Goal: Transaction & Acquisition: Purchase product/service

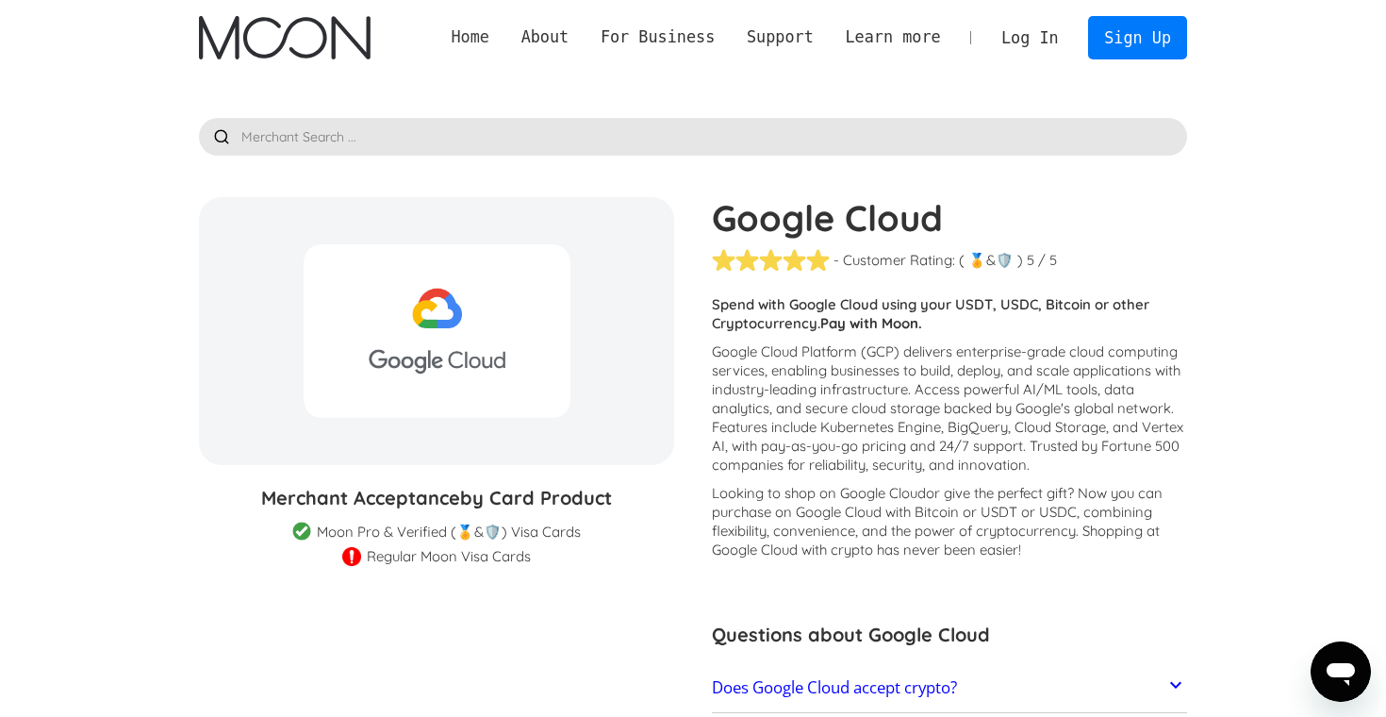
click at [473, 40] on link "Home" at bounding box center [471, 37] width 70 height 24
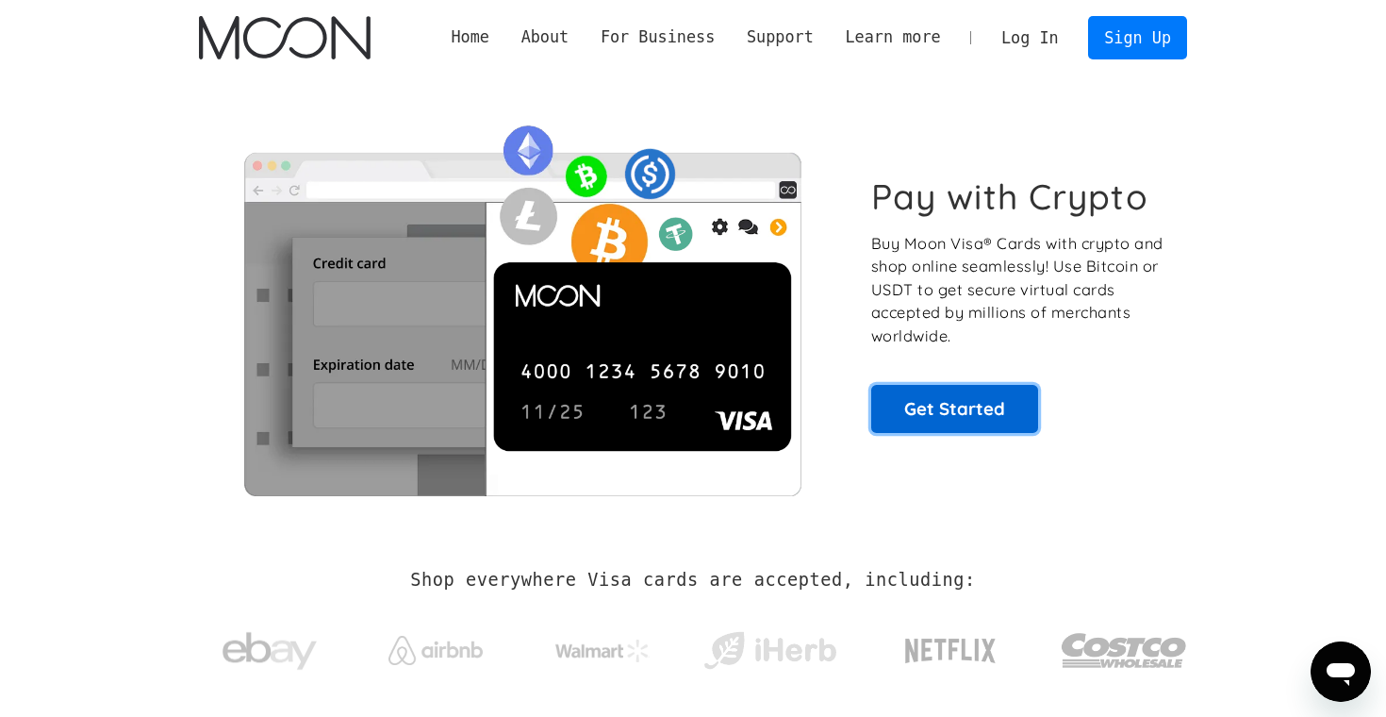
click at [920, 405] on link "Get Started" at bounding box center [954, 408] width 167 height 47
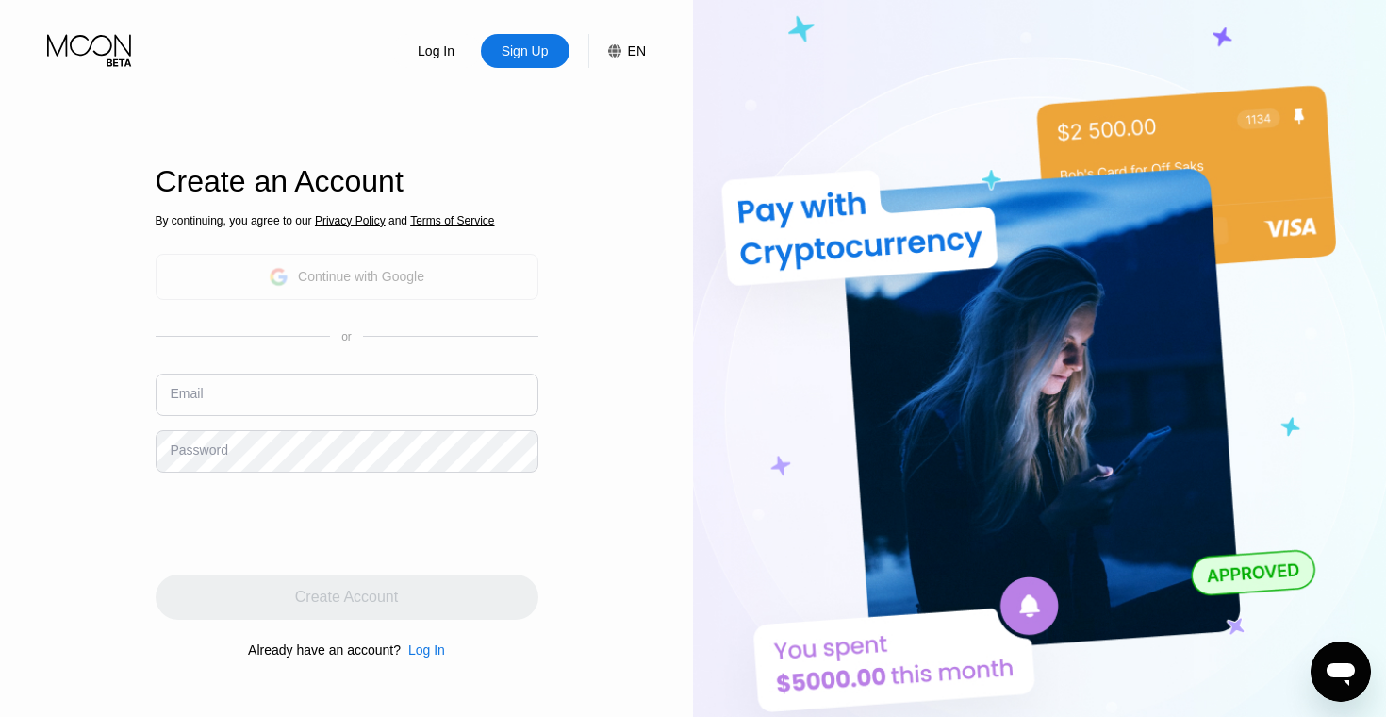
click at [470, 275] on div "Continue with Google" at bounding box center [347, 277] width 383 height 46
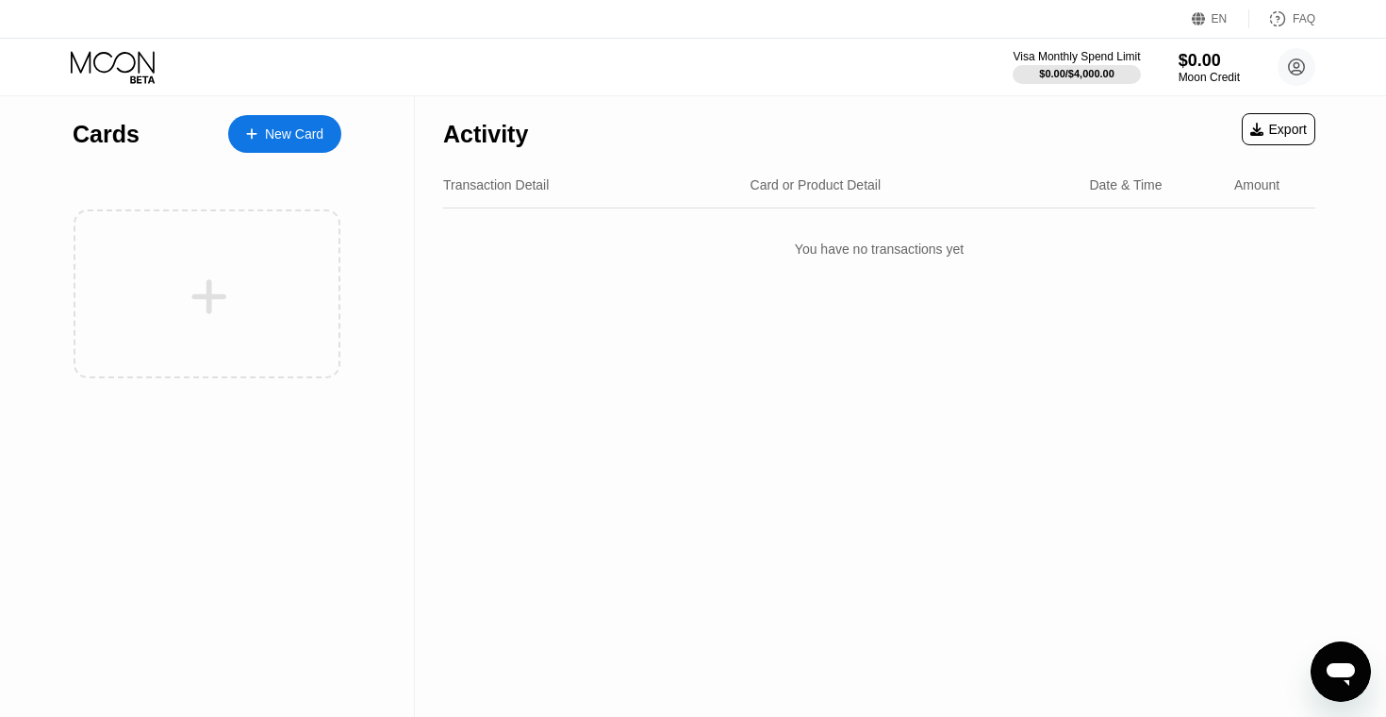
click at [313, 142] on div "New Card" at bounding box center [284, 134] width 113 height 38
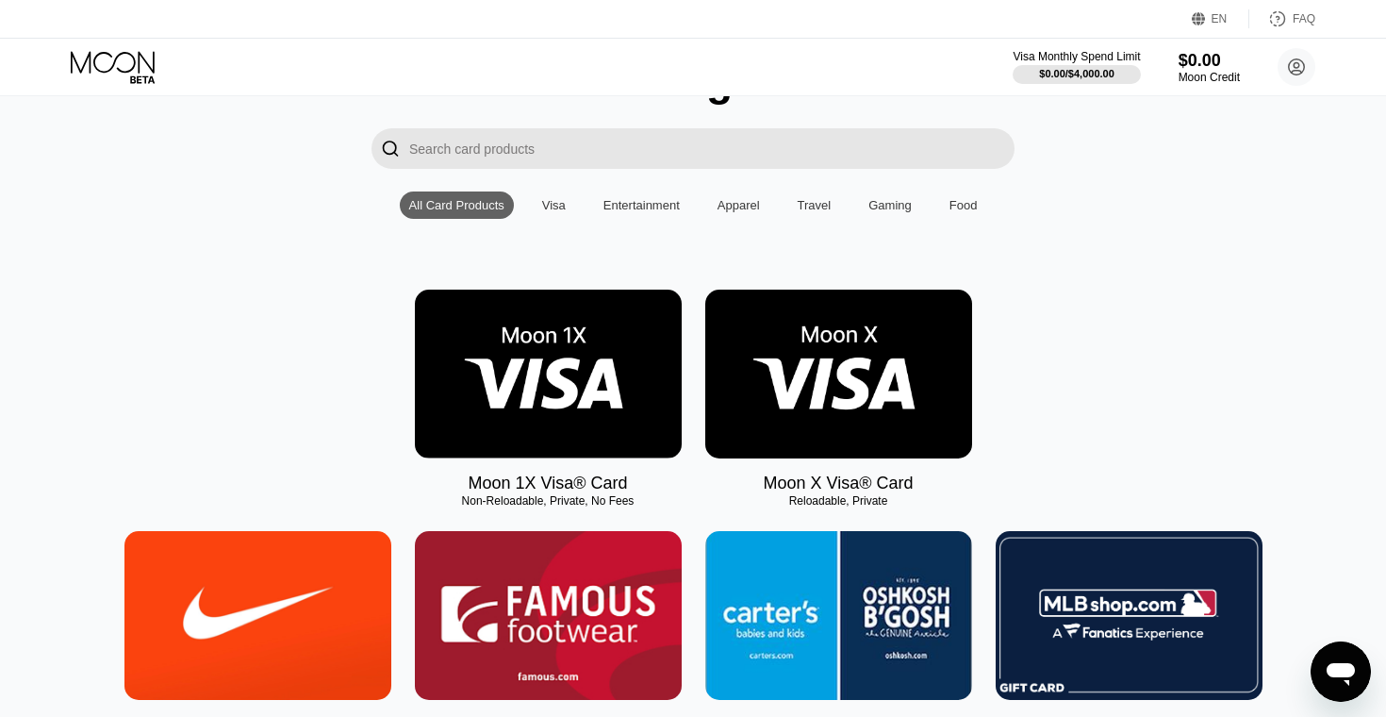
scroll to position [218, 0]
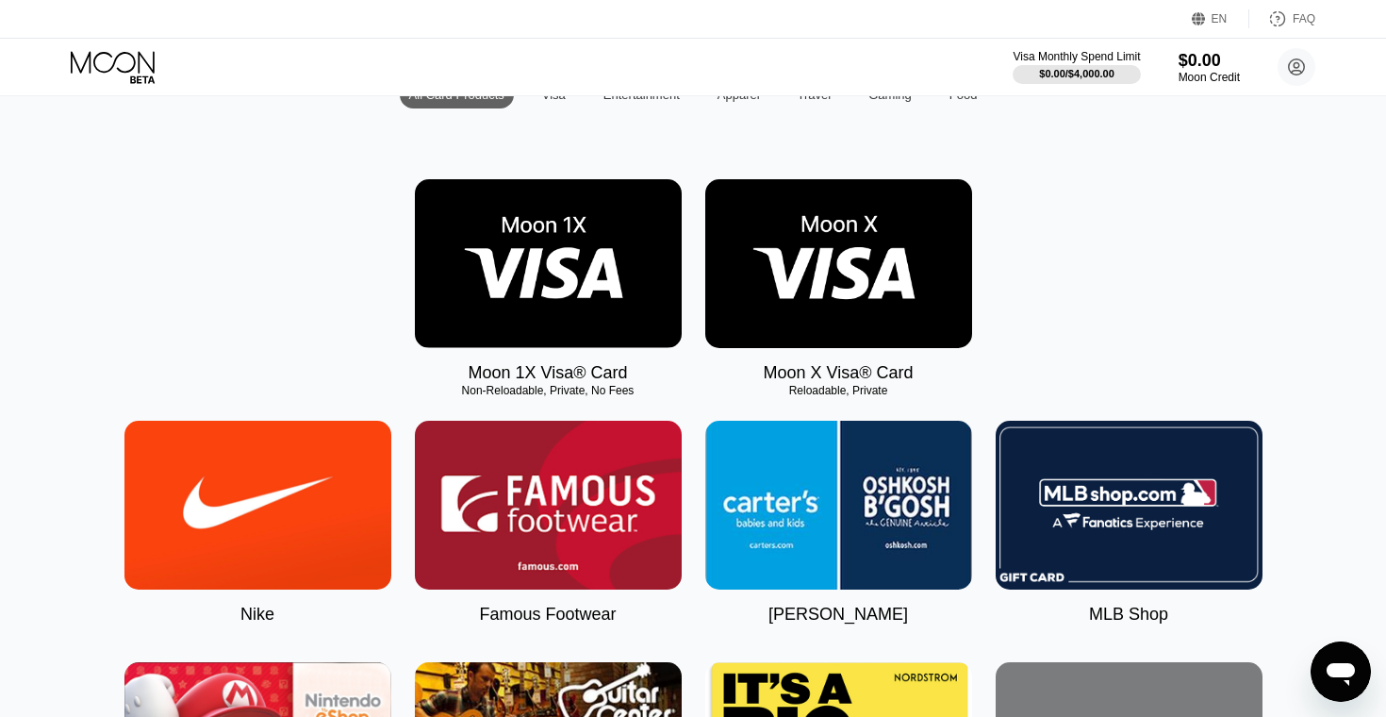
click at [831, 308] on img at bounding box center [838, 263] width 267 height 169
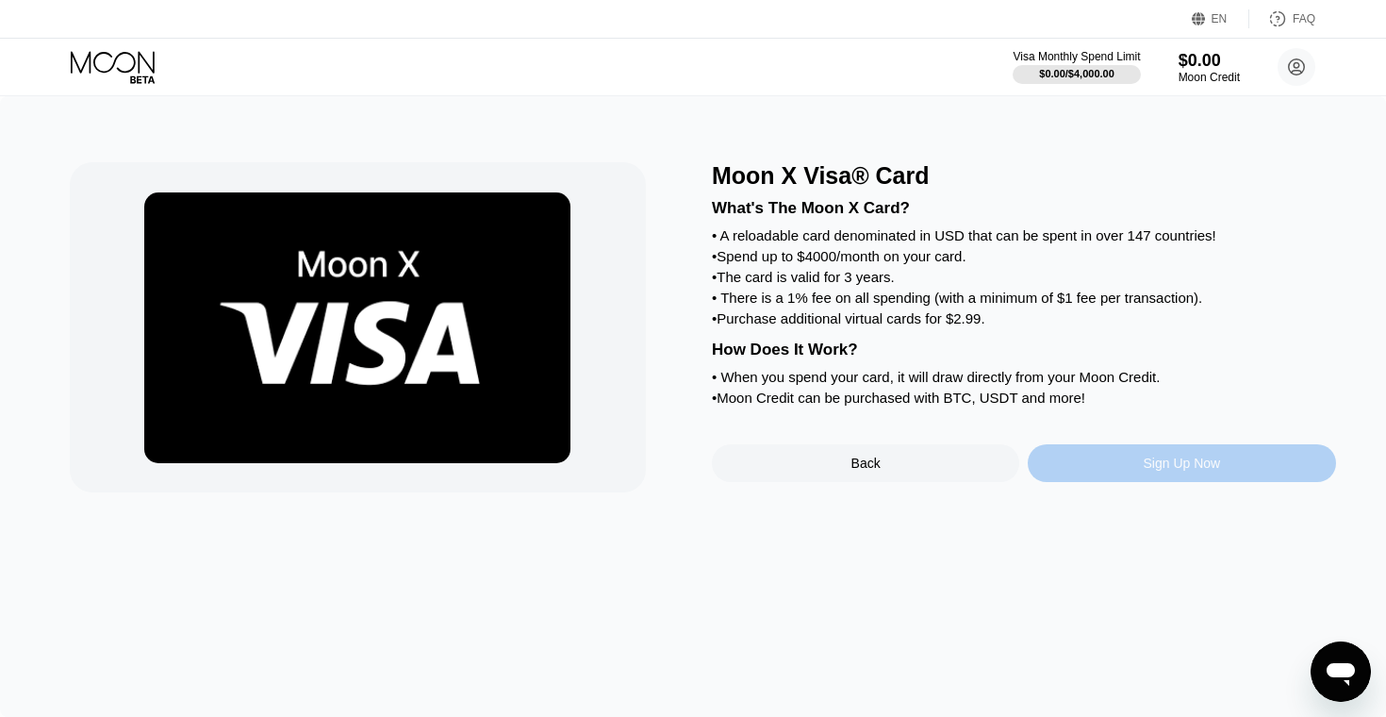
click at [1082, 467] on div "Sign Up Now" at bounding box center [1181, 463] width 307 height 38
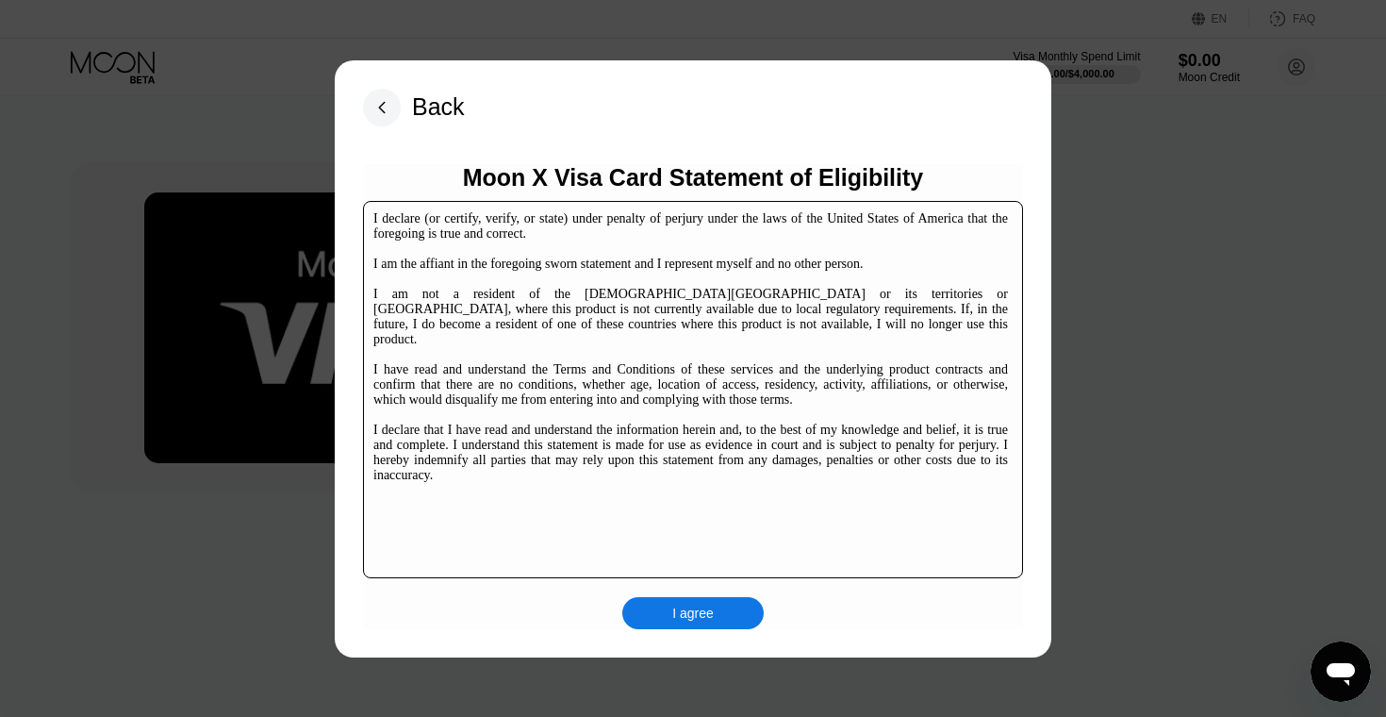
click at [650, 628] on div "I agree" at bounding box center [692, 613] width 141 height 32
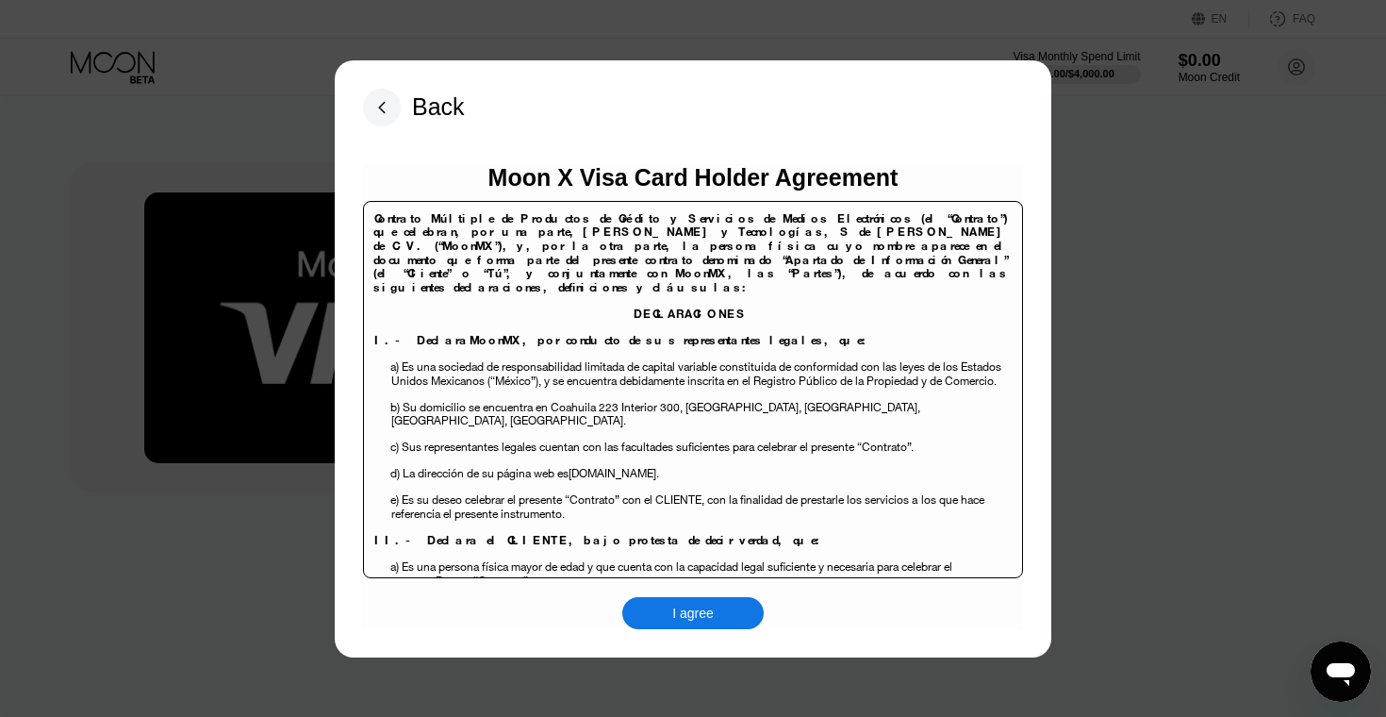
click at [680, 605] on div "I agree" at bounding box center [692, 612] width 41 height 17
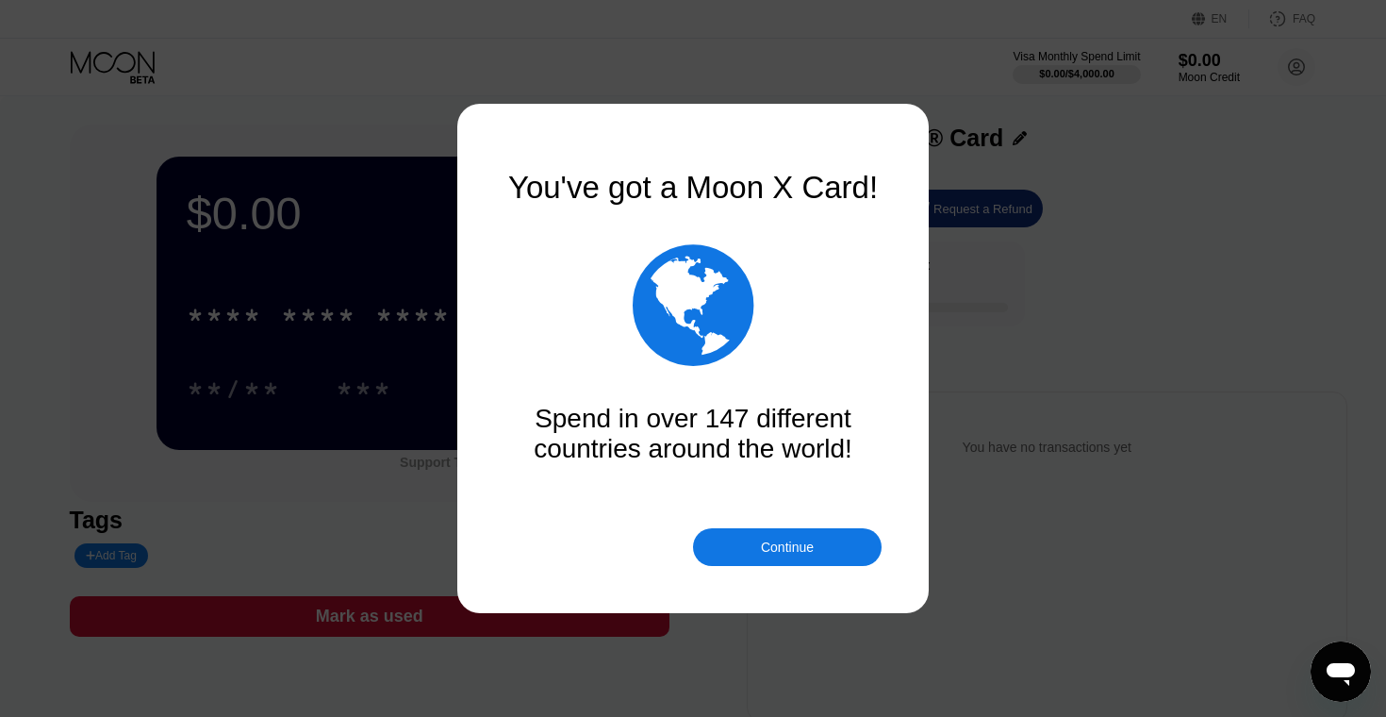
click at [750, 540] on div "Continue" at bounding box center [787, 547] width 189 height 38
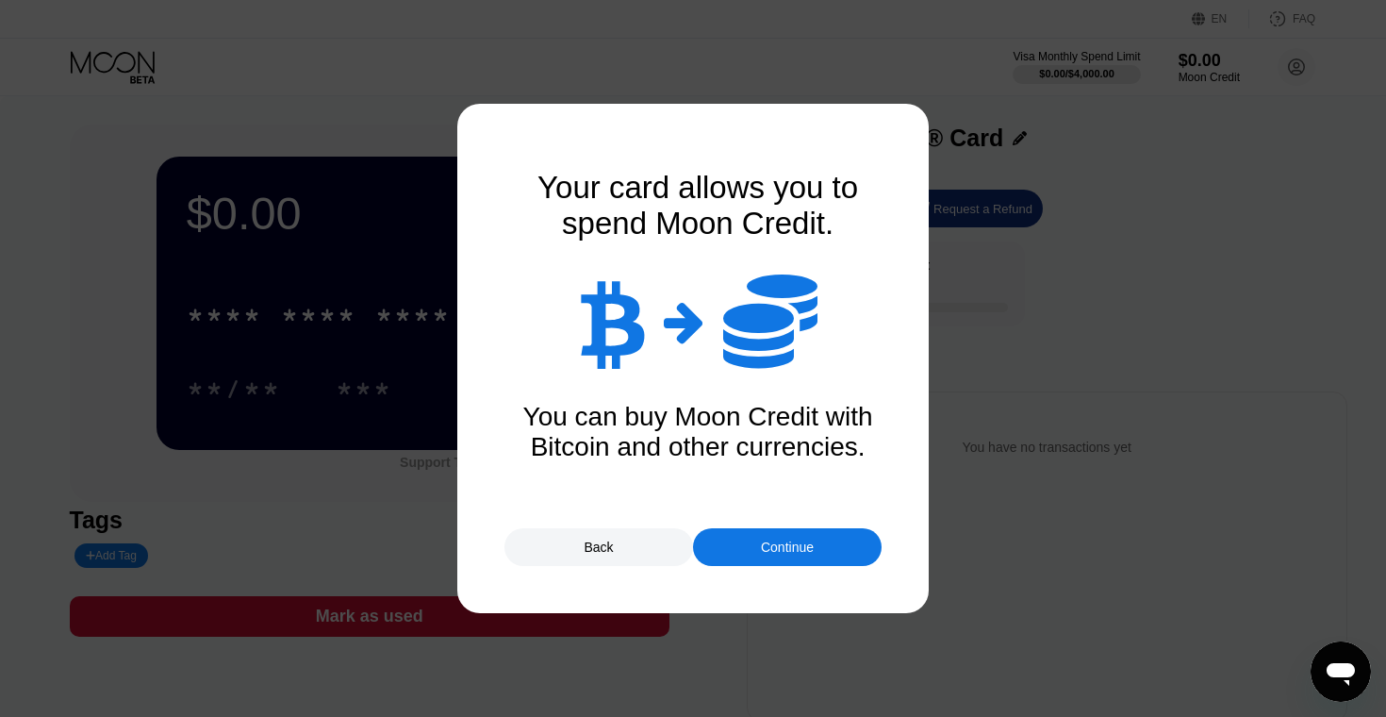
click at [750, 541] on div "Continue" at bounding box center [787, 547] width 189 height 38
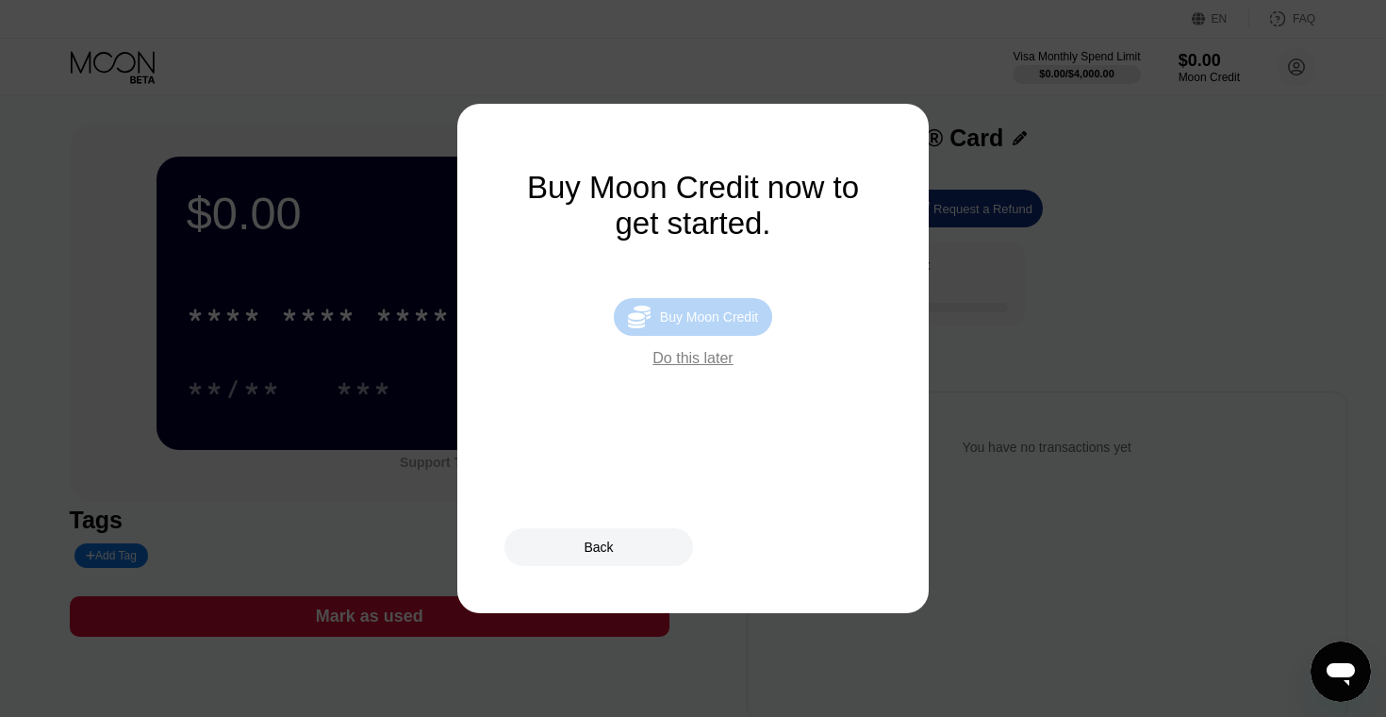
click at [715, 330] on div " Buy Moon Credit" at bounding box center [693, 317] width 158 height 38
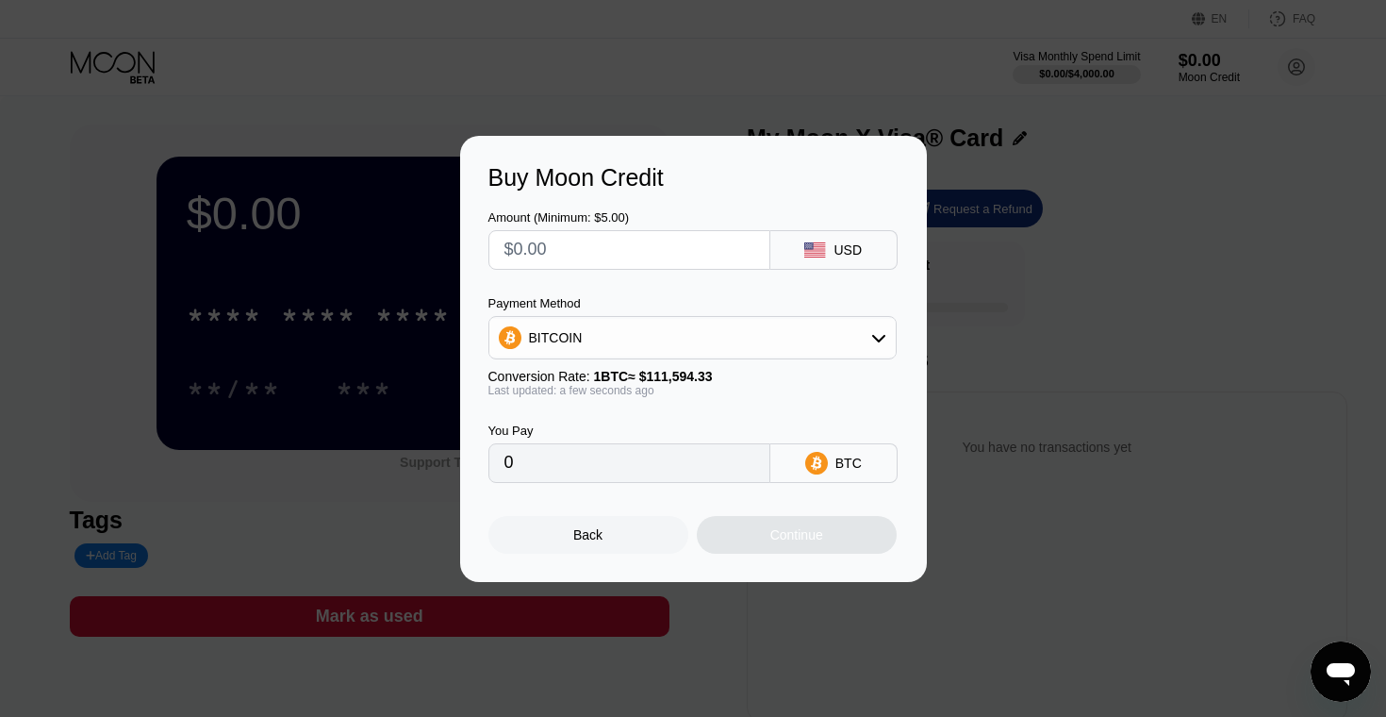
click at [640, 251] on input "text" at bounding box center [629, 250] width 250 height 38
click at [567, 535] on div "Back" at bounding box center [588, 535] width 200 height 38
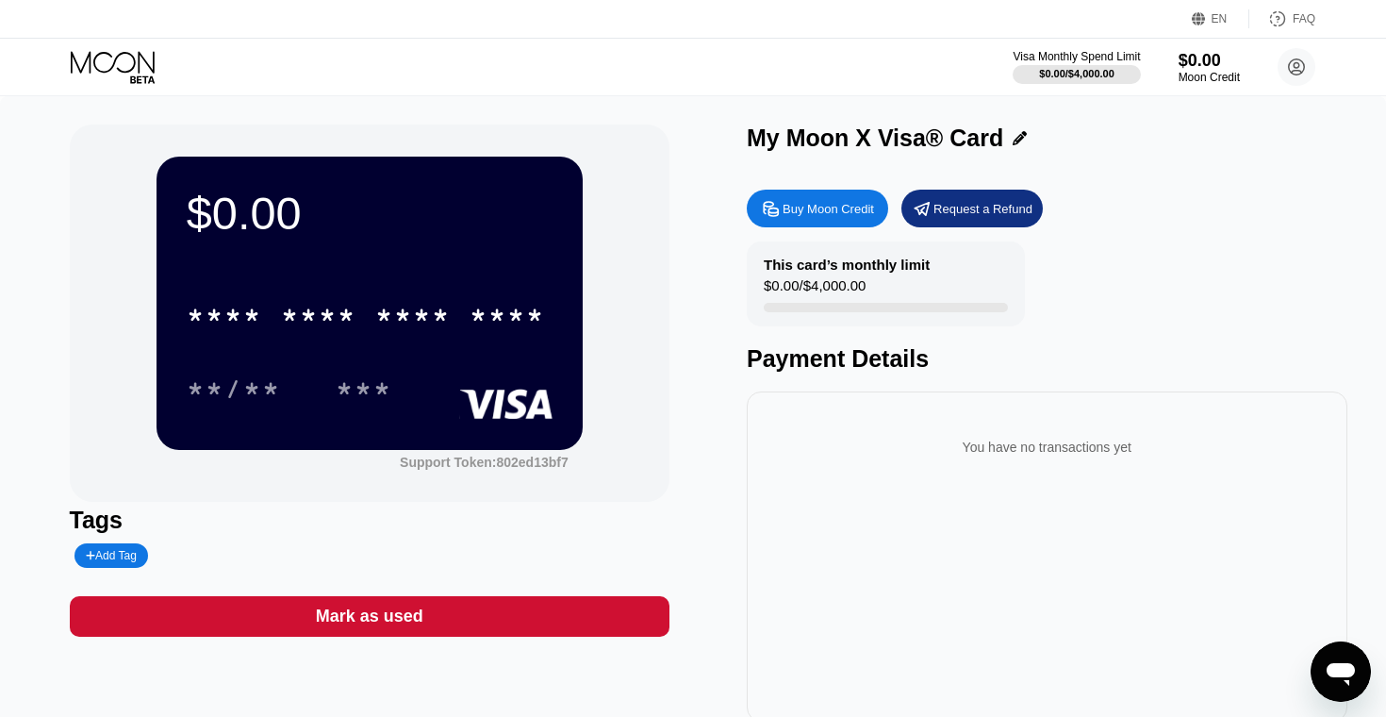
click at [372, 290] on div "* * * * * * * * * * * * ****" at bounding box center [370, 309] width 366 height 64
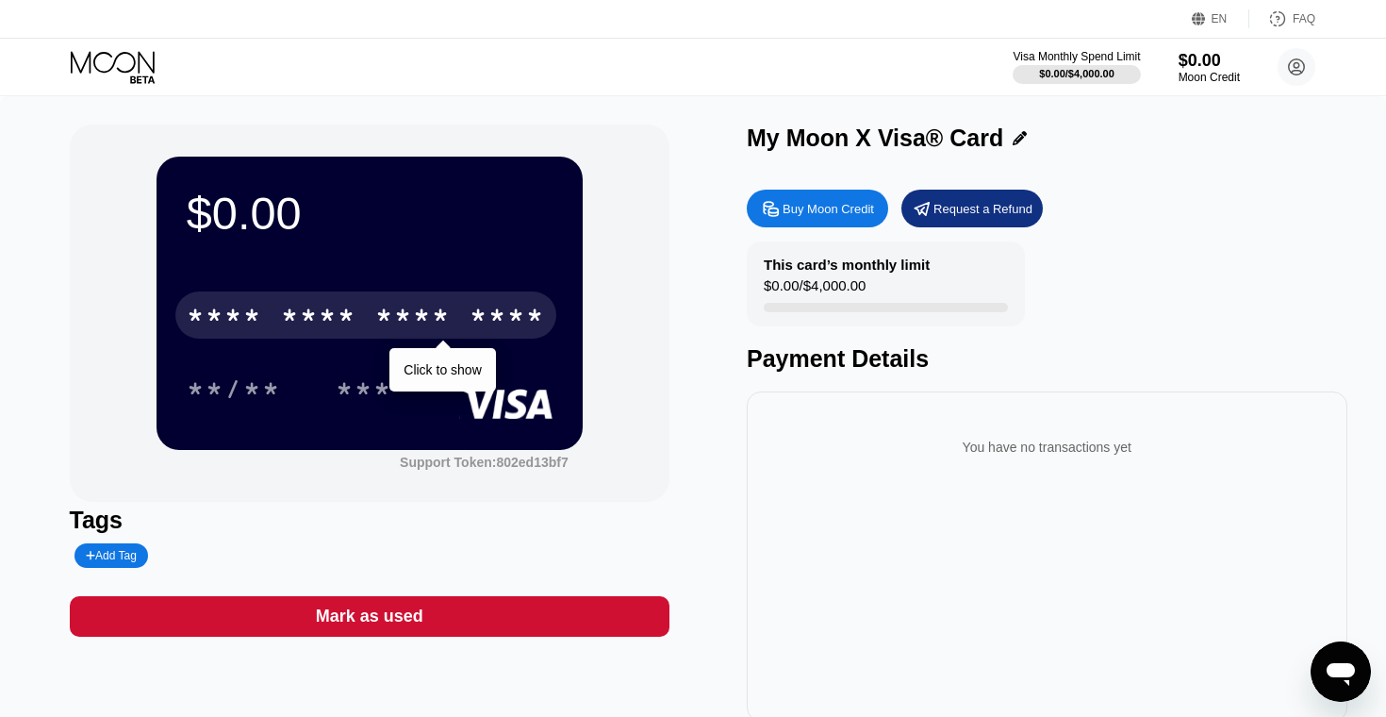
click at [376, 317] on div "* * * *" at bounding box center [412, 318] width 75 height 30
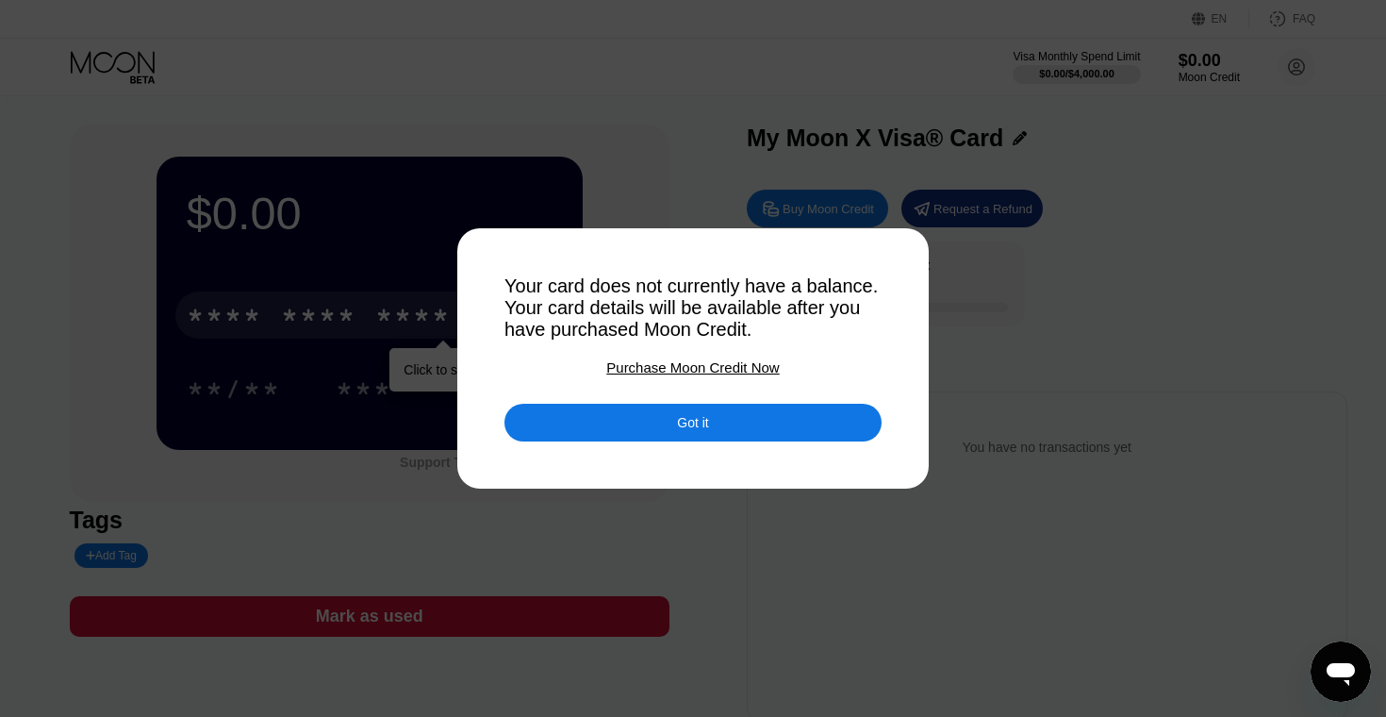
click at [600, 430] on div "Got it" at bounding box center [692, 423] width 377 height 38
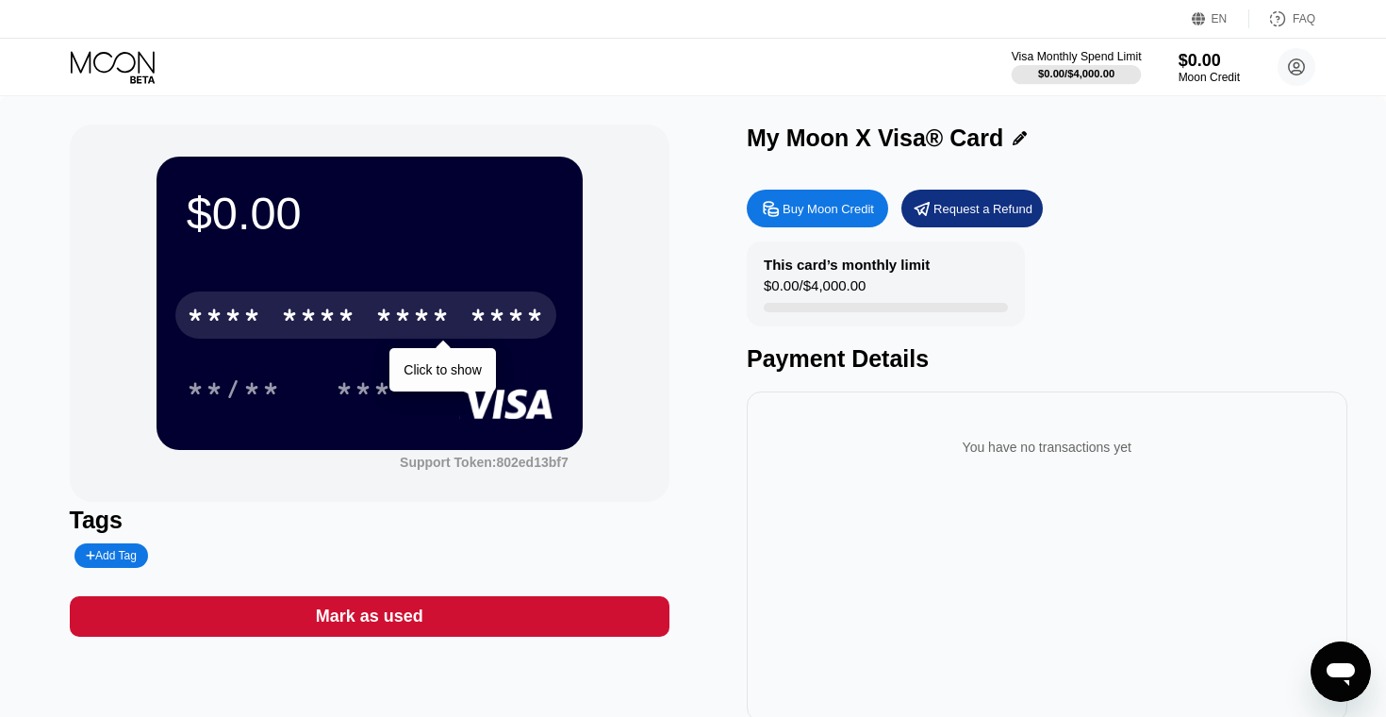
click at [1121, 72] on div at bounding box center [1077, 74] width 130 height 19
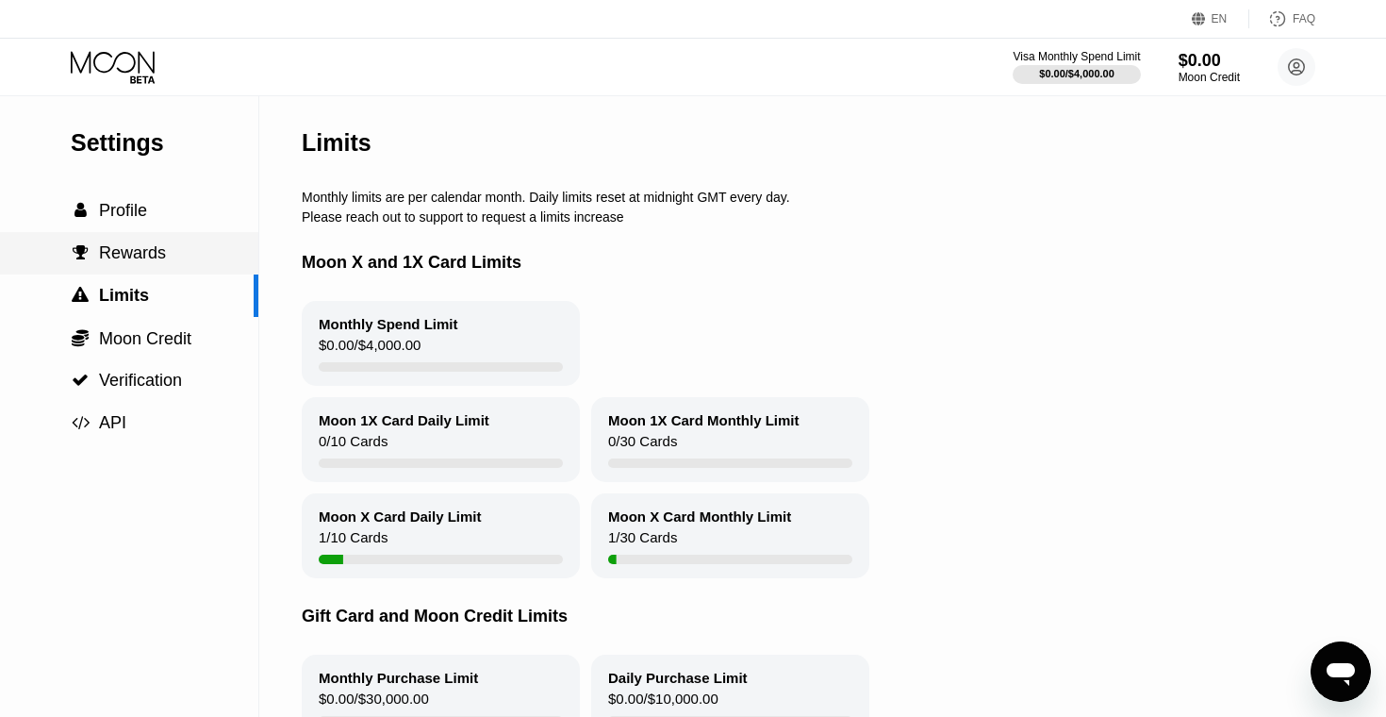
click at [210, 246] on div " Rewards" at bounding box center [129, 253] width 258 height 20
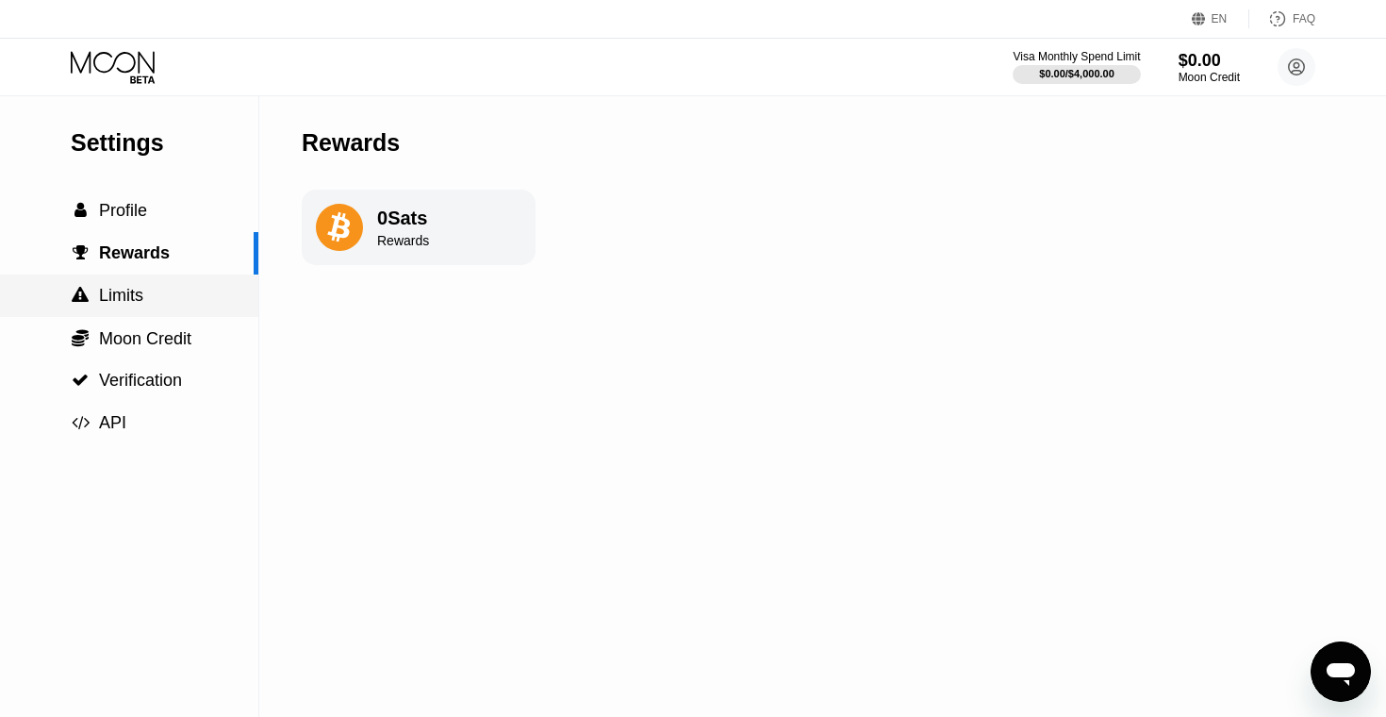
click at [201, 292] on div " Limits" at bounding box center [129, 296] width 258 height 20
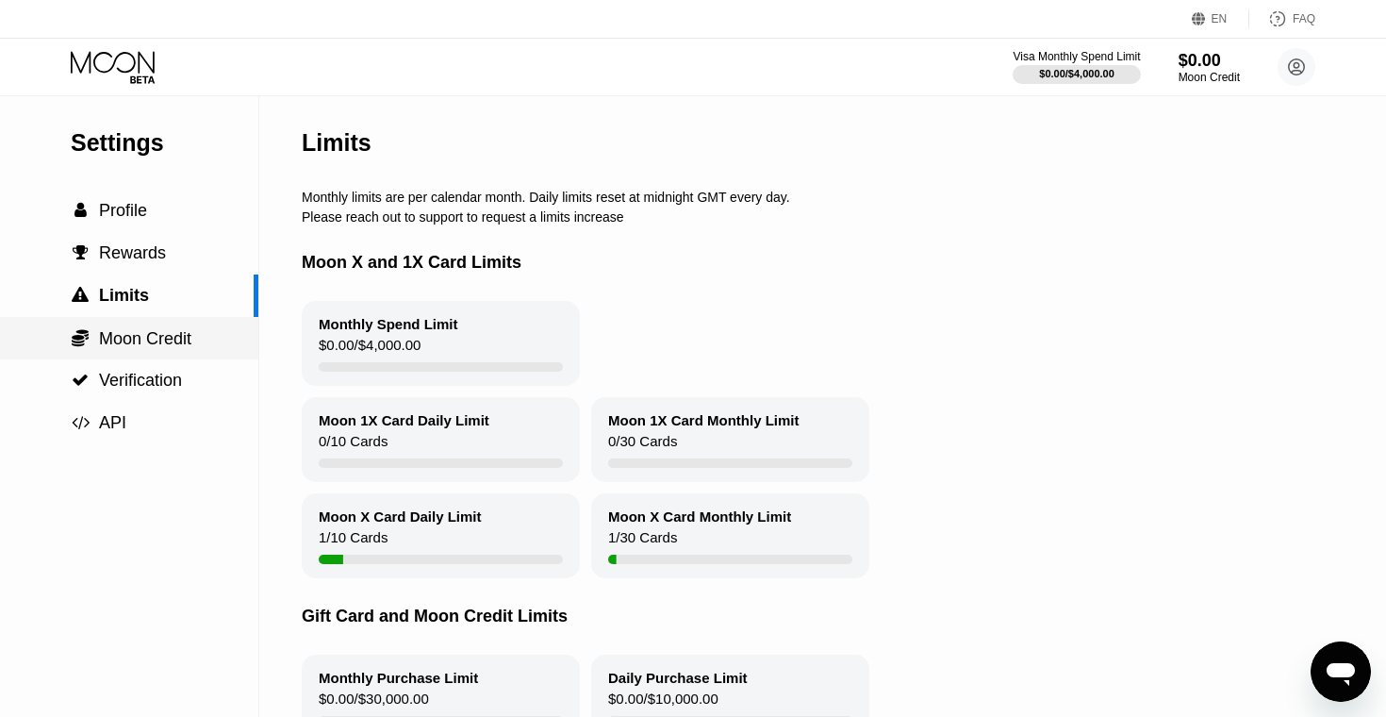
click at [192, 335] on div " Moon Credit" at bounding box center [129, 338] width 258 height 21
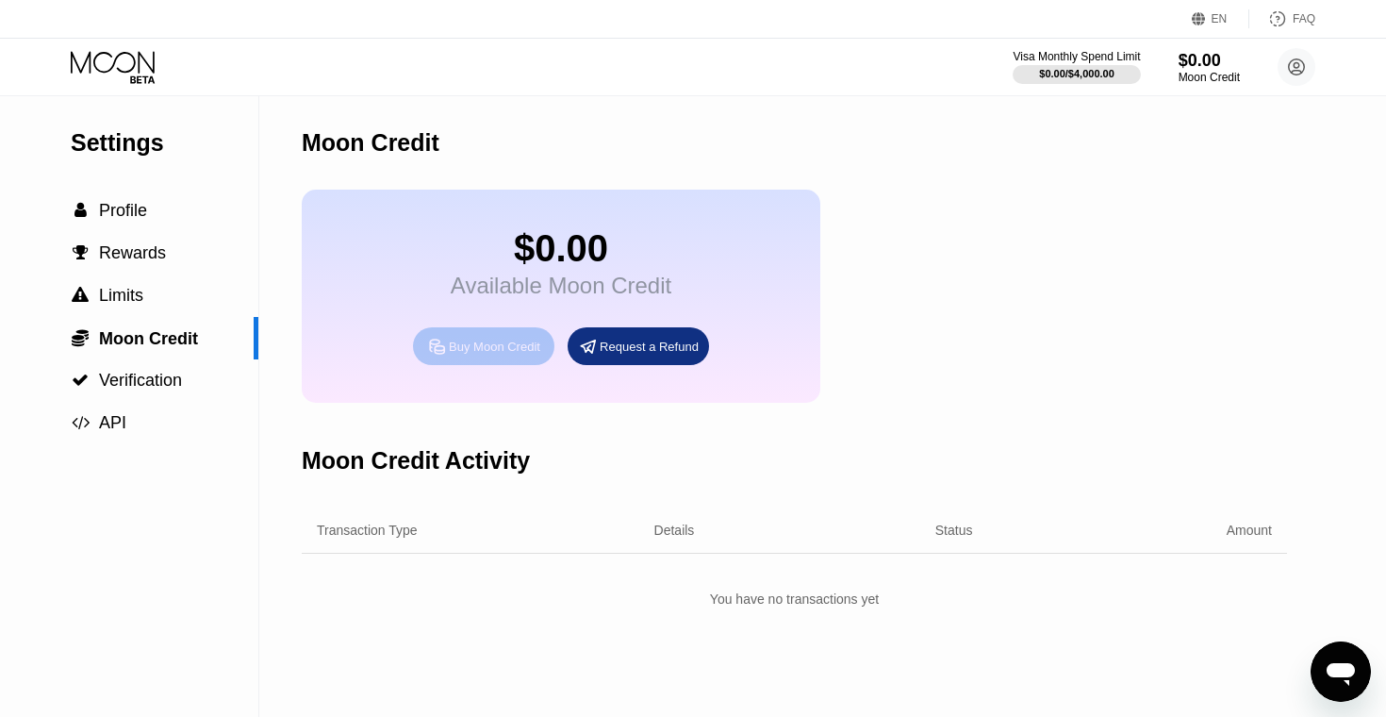
click at [481, 365] on div "Buy Moon Credit" at bounding box center [483, 346] width 141 height 38
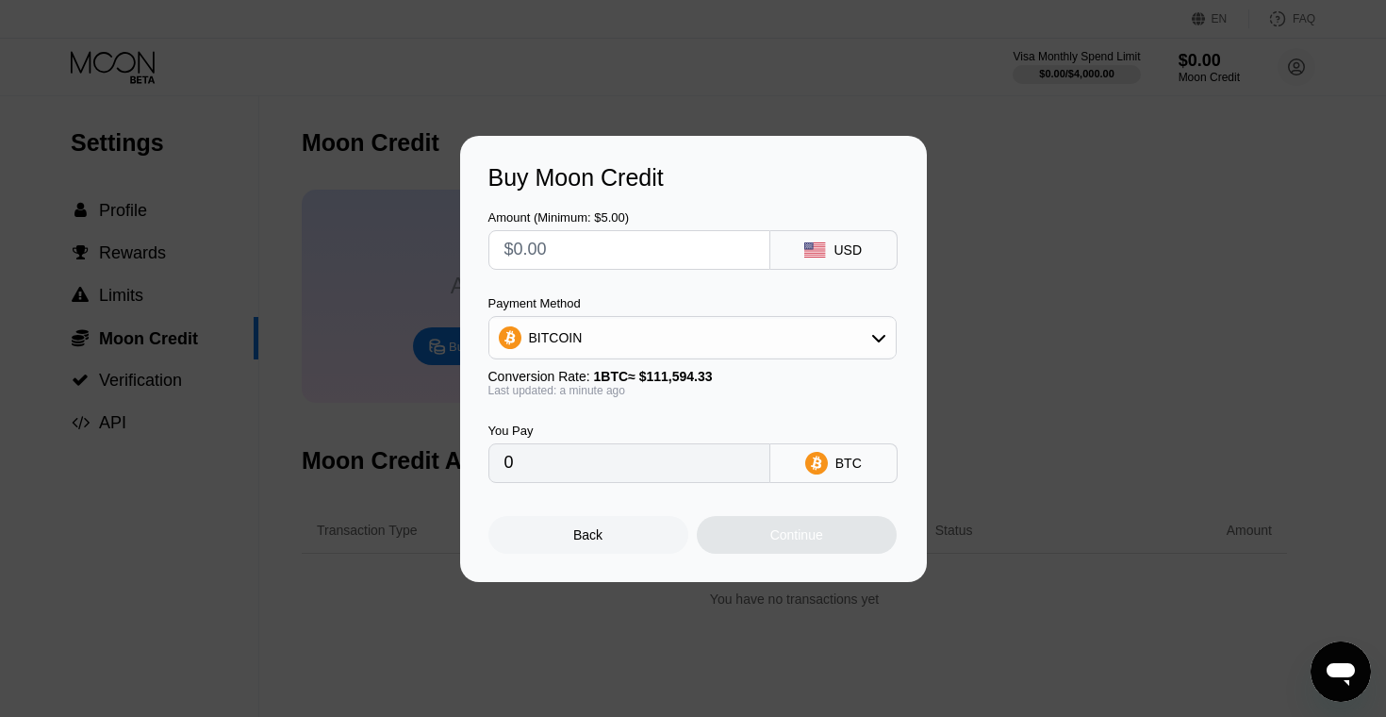
click at [634, 345] on div "BITCOIN" at bounding box center [692, 338] width 406 height 38
